Goal: Navigation & Orientation: Find specific page/section

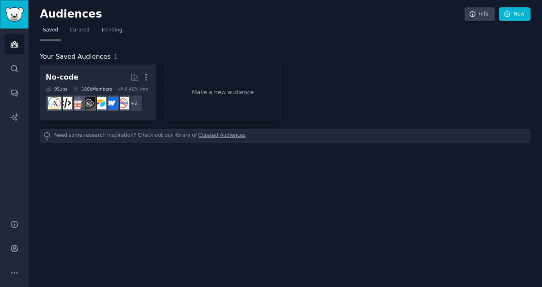
click at [9, 22] on link "Sidebar" at bounding box center [14, 14] width 29 height 29
click at [20, 11] on img "Sidebar" at bounding box center [14, 14] width 19 height 14
